Goal: Transaction & Acquisition: Purchase product/service

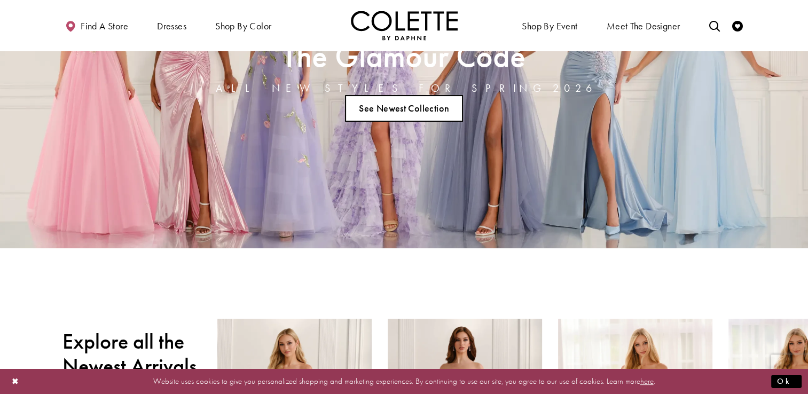
click at [319, 26] on ul "Find a store Dresses Dresses Occasion DAF'S FAVES EVENING DRESSES LONG DRESSES" at bounding box center [228, 25] width 352 height 29
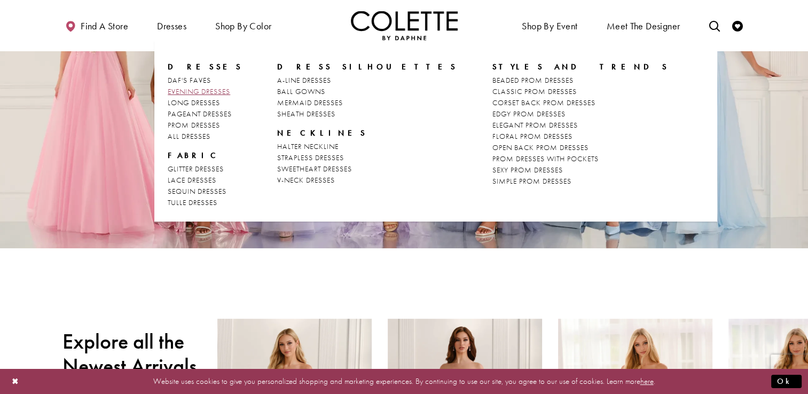
click at [198, 93] on span "EVENING DRESSES" at bounding box center [199, 92] width 62 height 10
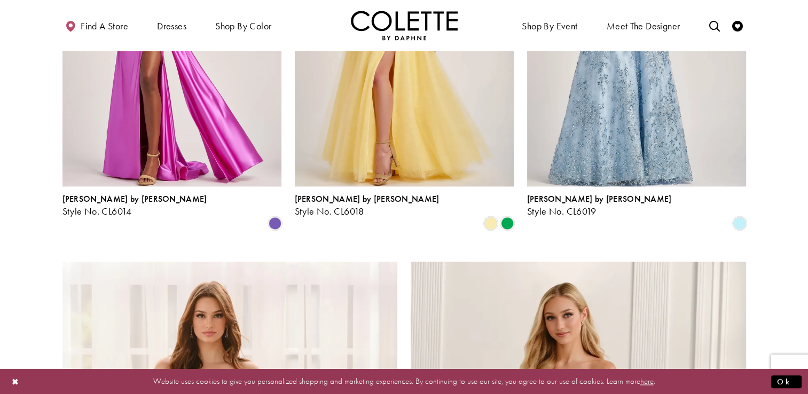
scroll to position [1422, 0]
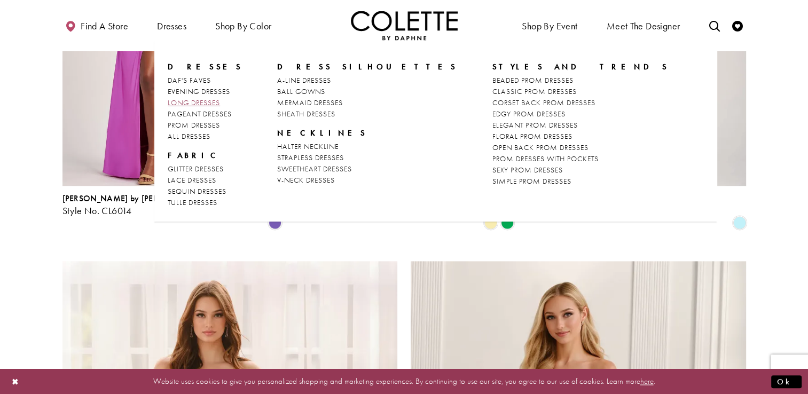
click at [206, 104] on span "LONG DRESSES" at bounding box center [194, 103] width 52 height 10
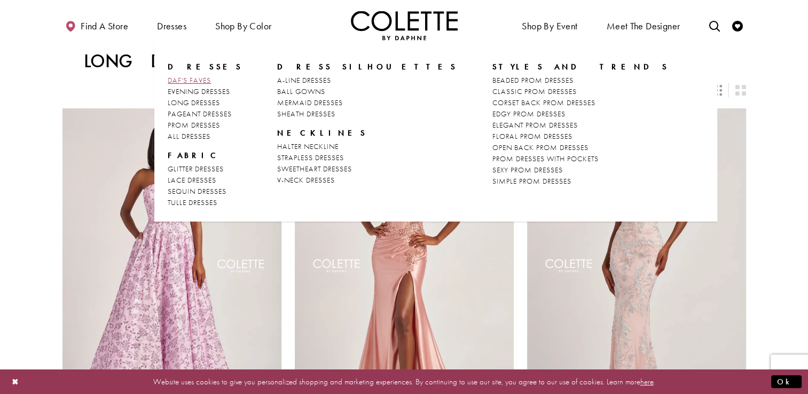
click at [190, 81] on span "DAF'S FAVES" at bounding box center [189, 80] width 43 height 10
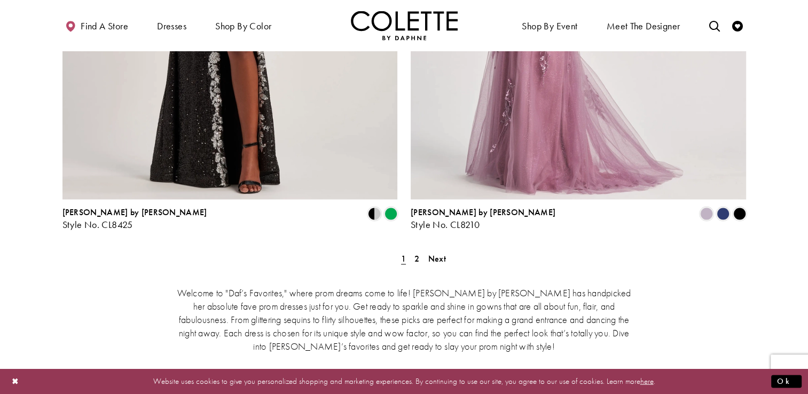
scroll to position [2022, 0]
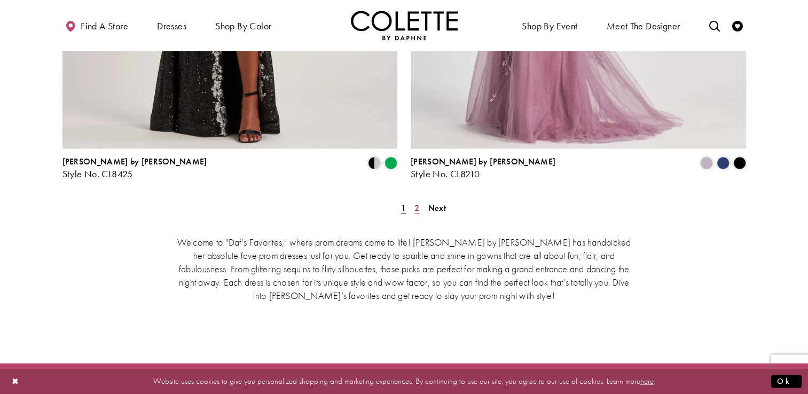
click at [419, 202] on span "2" at bounding box center [416, 207] width 5 height 11
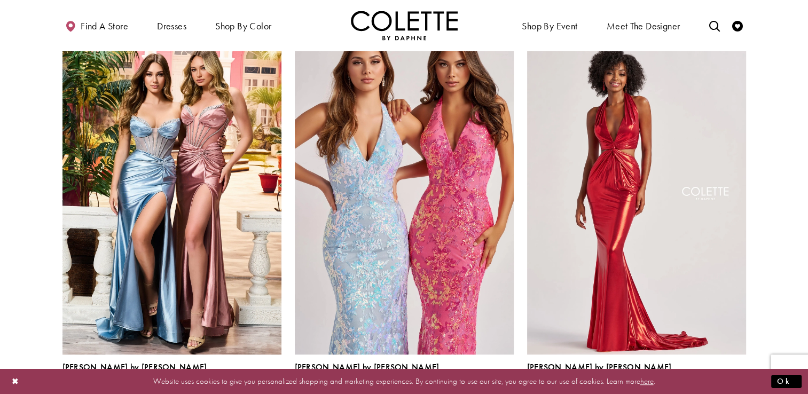
scroll to position [467, 0]
click at [56, 158] on div "Colette by Daphne Style No. CL8560 Skip Color List #0feca85042 to end Color Lis…" at bounding box center [172, 216] width 232 height 394
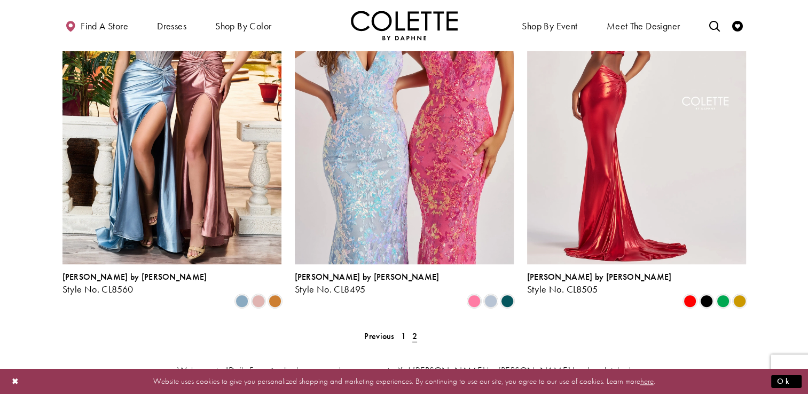
scroll to position [562, 0]
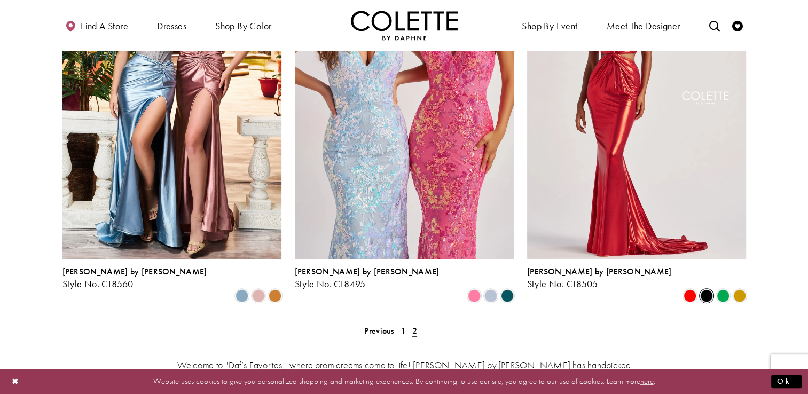
click at [705, 289] on span "Product List" at bounding box center [706, 295] width 13 height 13
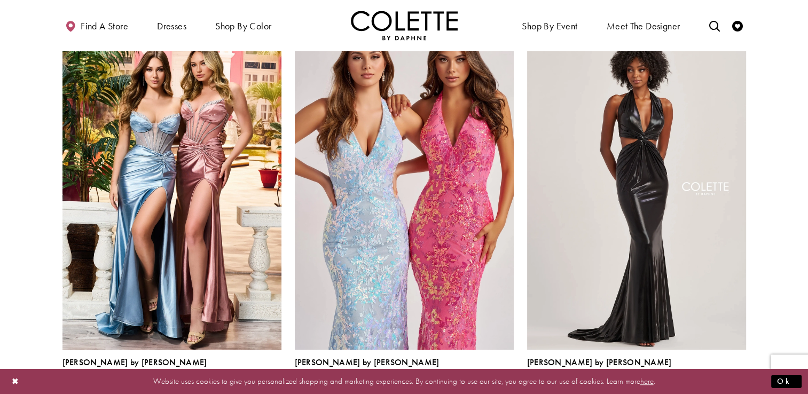
scroll to position [470, 0]
click at [742, 381] on span "Product List" at bounding box center [739, 387] width 13 height 13
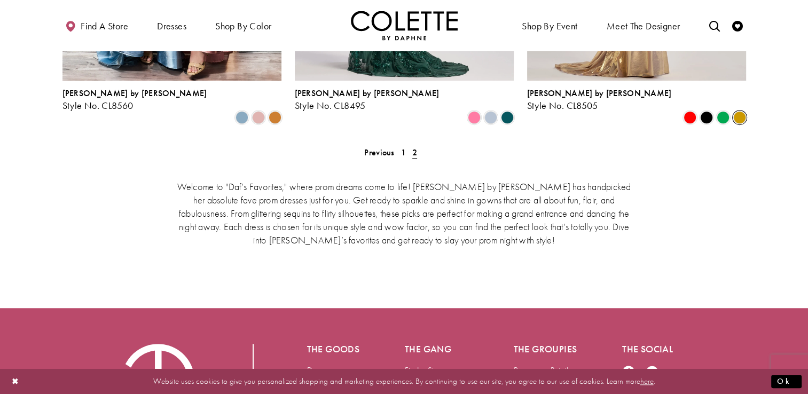
scroll to position [741, 0]
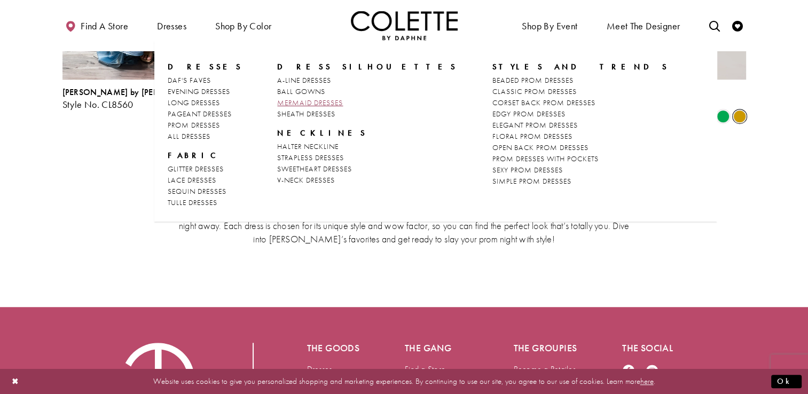
click at [286, 99] on span "MERMAID DRESSES" at bounding box center [310, 103] width 66 height 10
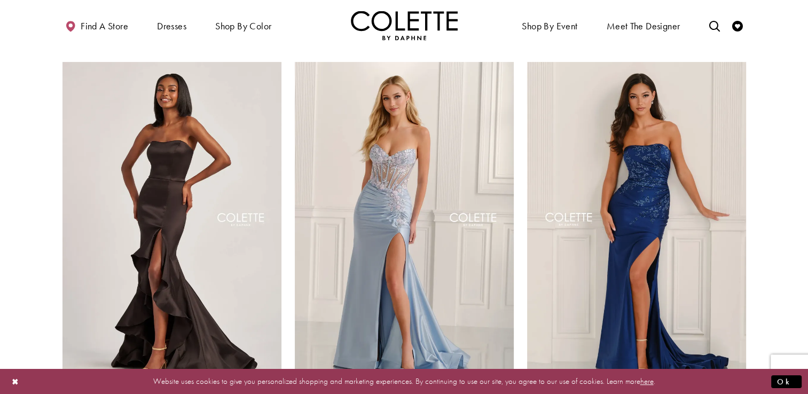
scroll to position [437, 0]
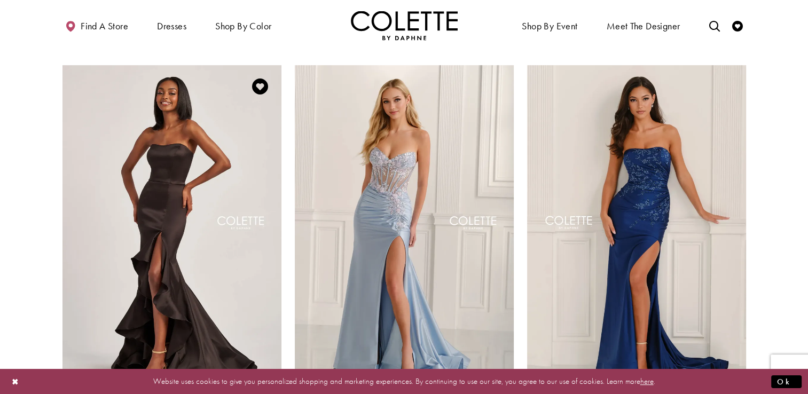
click at [150, 160] on img "Visit Colette by Daphne Style No. CL6017 Page" at bounding box center [171, 224] width 219 height 318
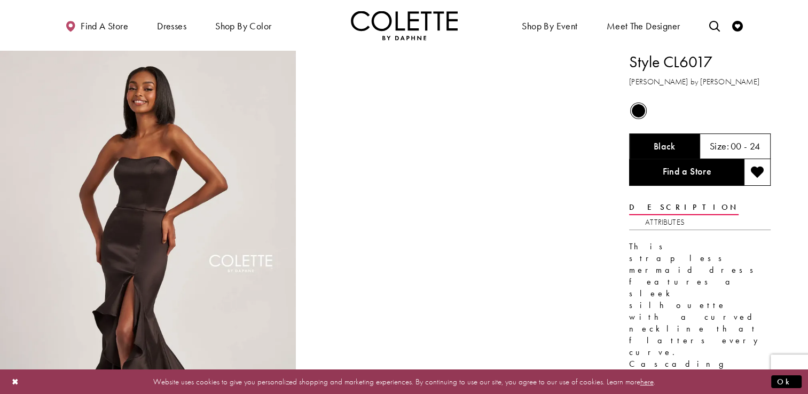
click at [747, 136] on div "Size: 00 - 24" at bounding box center [735, 147] width 71 height 26
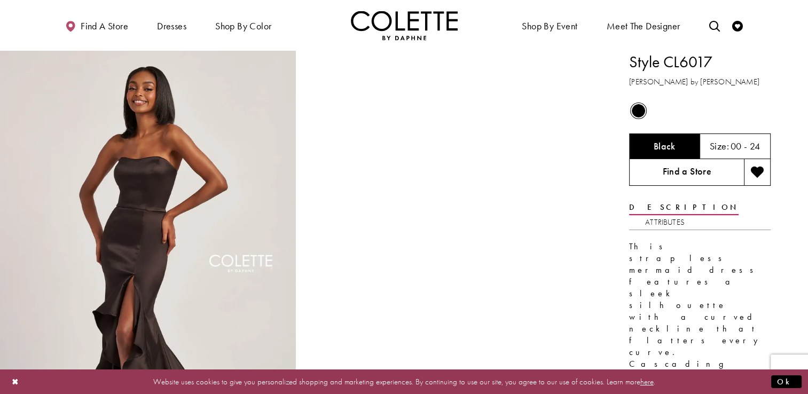
click at [707, 174] on link "Find a Store" at bounding box center [686, 172] width 115 height 27
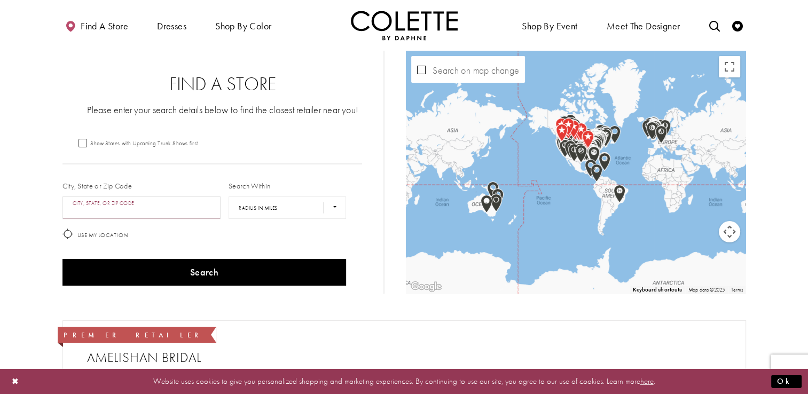
click at [163, 203] on input "City, State, or ZIP Code" at bounding box center [141, 208] width 159 height 22
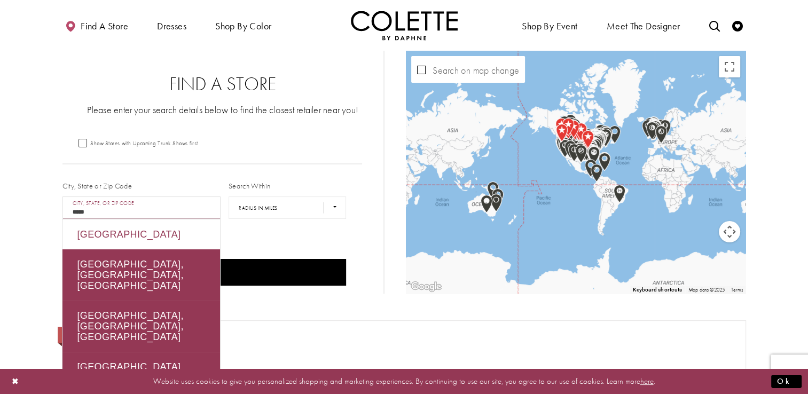
click at [105, 228] on div "Germany" at bounding box center [141, 234] width 158 height 30
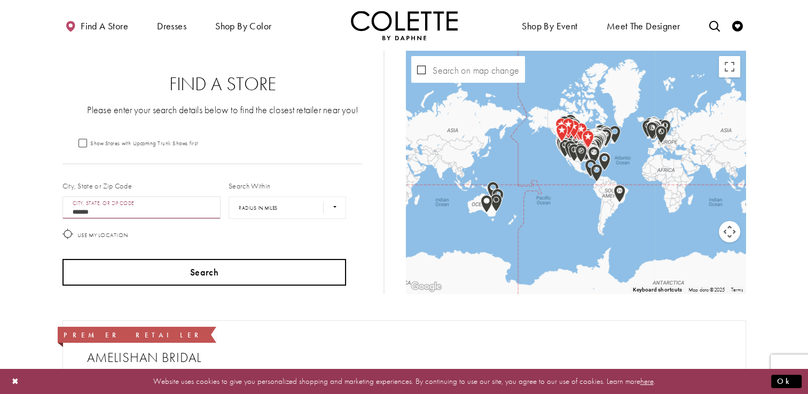
type input "*******"
click at [197, 269] on button "Search" at bounding box center [204, 272] width 284 height 27
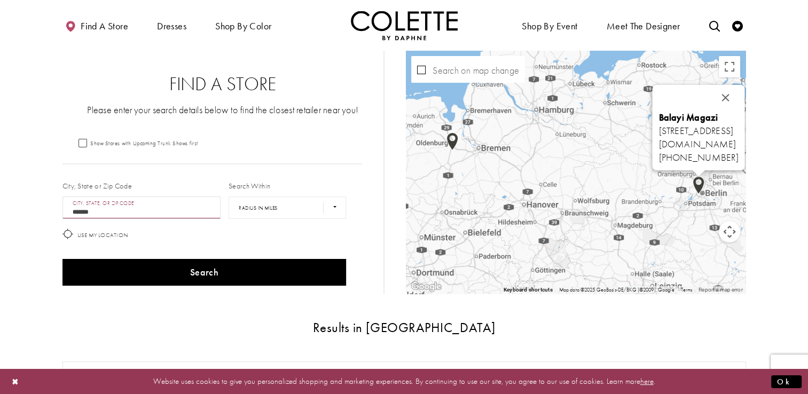
click at [696, 182] on div "Balayi Magazi Joachimsthaler Str. 10-12, 10719 Berlin, Germany balayi-brautmode…" at bounding box center [576, 172] width 340 height 243
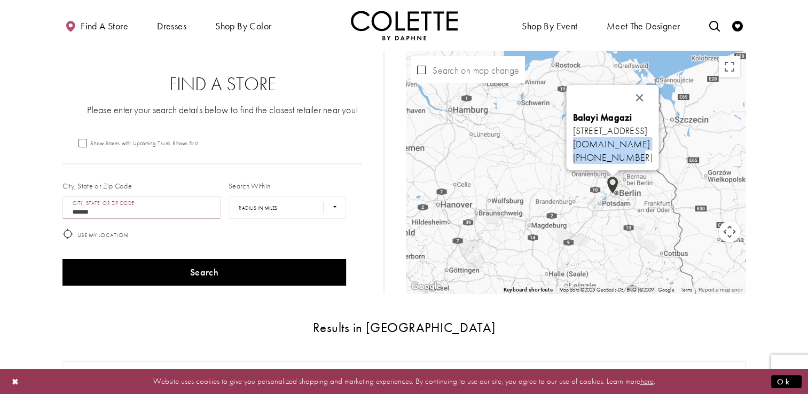
drag, startPoint x: 653, startPoint y: 151, endPoint x: 514, endPoint y: 136, distance: 139.7
click at [567, 136] on div "Balayi Magazi Joachimsthaler Str. 10-12, 10719 Berlin, Germany balayi-brautmode…" at bounding box center [613, 127] width 92 height 85
click at [653, 153] on div "Balayi Magazi Joachimsthaler Str. 10-12, 10719 Berlin, Germany balayi-brautmode…" at bounding box center [613, 137] width 80 height 53
click at [589, 145] on link "balayi-brautmoden.de" at bounding box center [611, 144] width 77 height 12
